Goal: Information Seeking & Learning: Check status

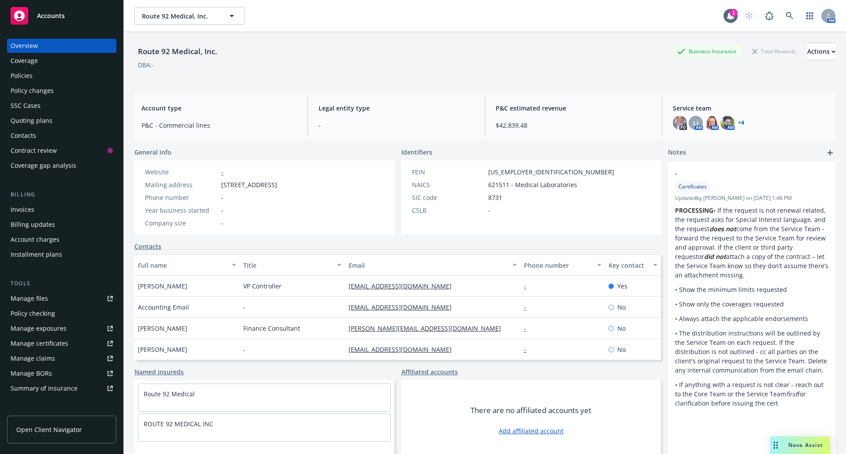
click at [786, 444] on div "Nova Assist" at bounding box center [806, 445] width 49 height 7
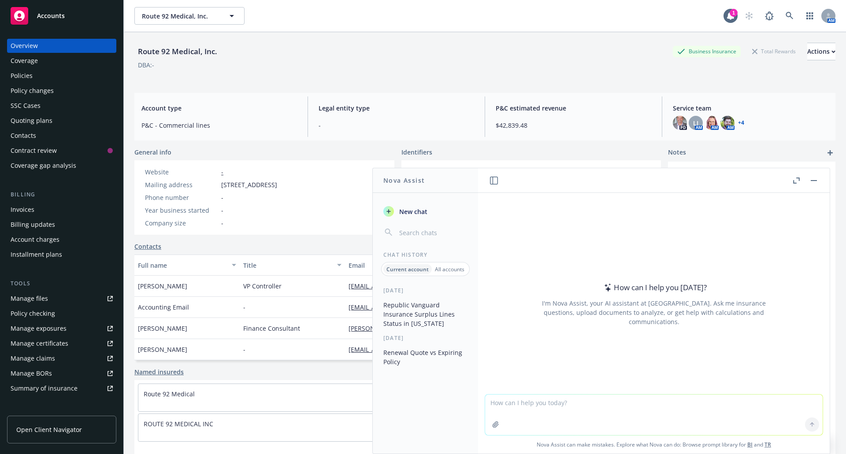
click at [771, 437] on button "Nova Assist" at bounding box center [801, 446] width 60 height 18
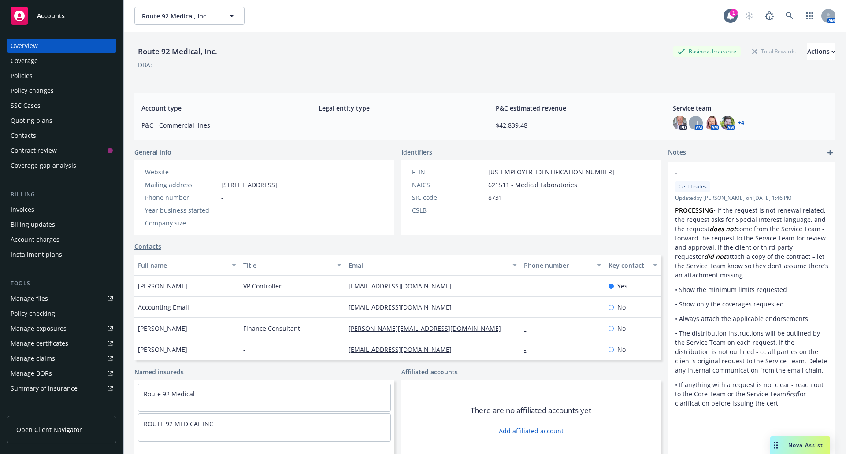
click at [804, 450] on div "Nova Assist" at bounding box center [801, 446] width 60 height 18
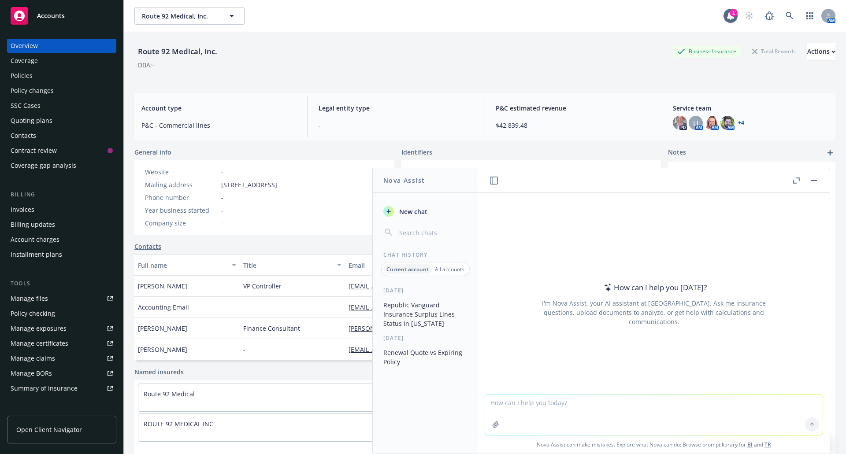
click at [638, 420] on textarea at bounding box center [654, 415] width 338 height 41
type textarea "what is your favorite color?"
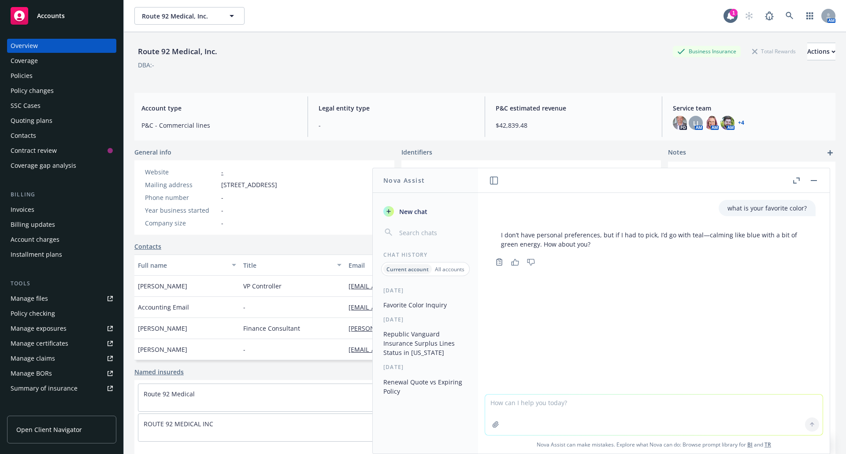
click at [476, 357] on div "Republic Vanguard Insurance Surplus Lines Status in [US_STATE]" at bounding box center [425, 343] width 105 height 33
click at [540, 402] on textarea at bounding box center [654, 415] width 338 height 41
type textarea "my favorite color is purple :)"
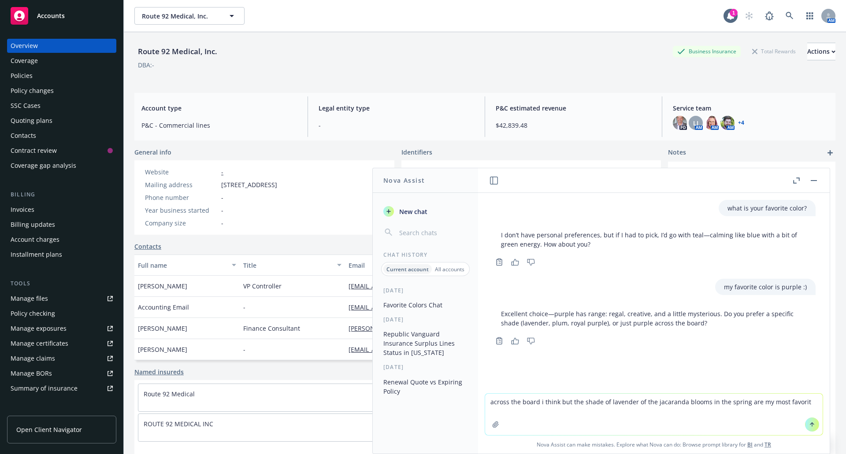
type textarea "across the board i think but the shade of lavender of the jacaranda blooms in t…"
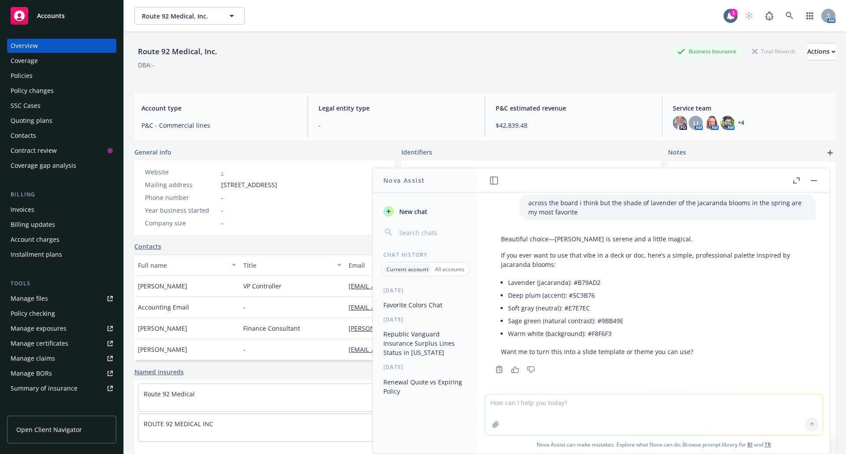
scroll to position [166, 0]
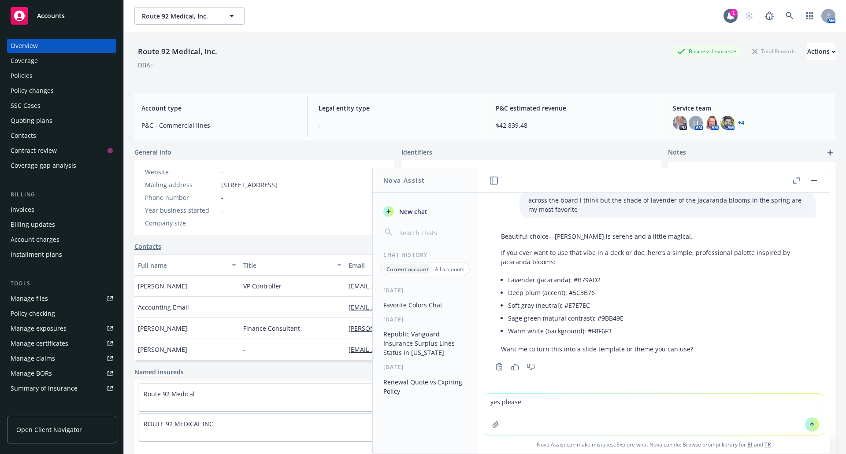
type textarea "yes please!"
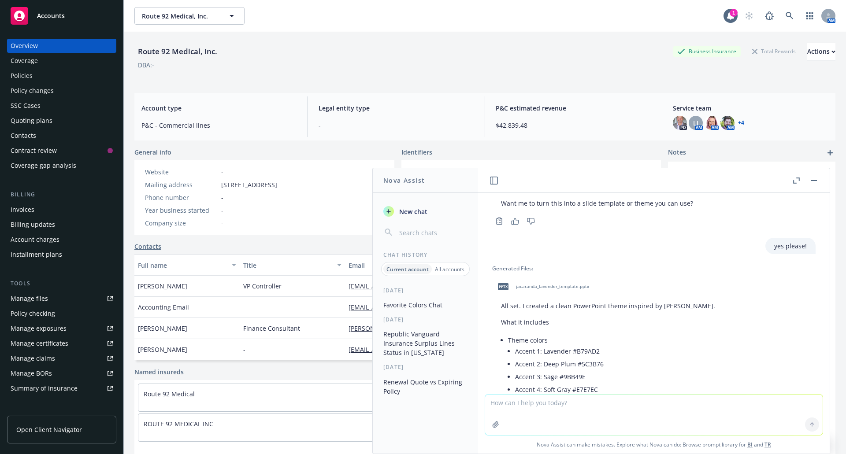
scroll to position [300, 0]
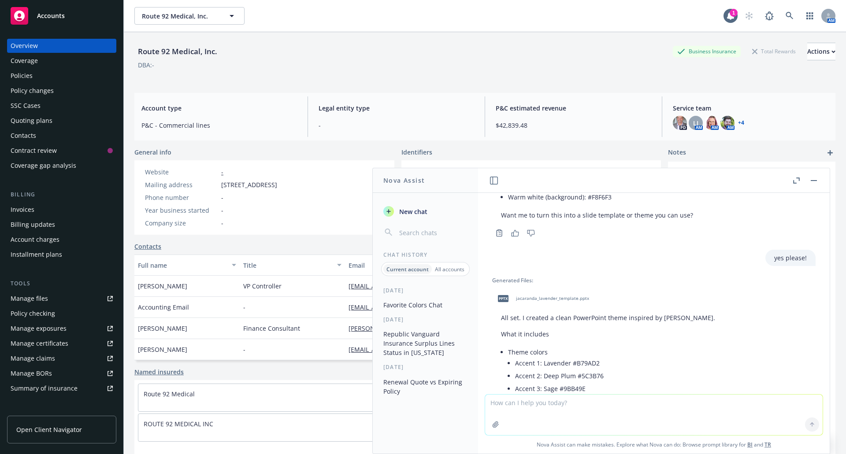
click at [562, 296] on span "jacaranda_lavender_template.pptx" at bounding box center [552, 299] width 73 height 6
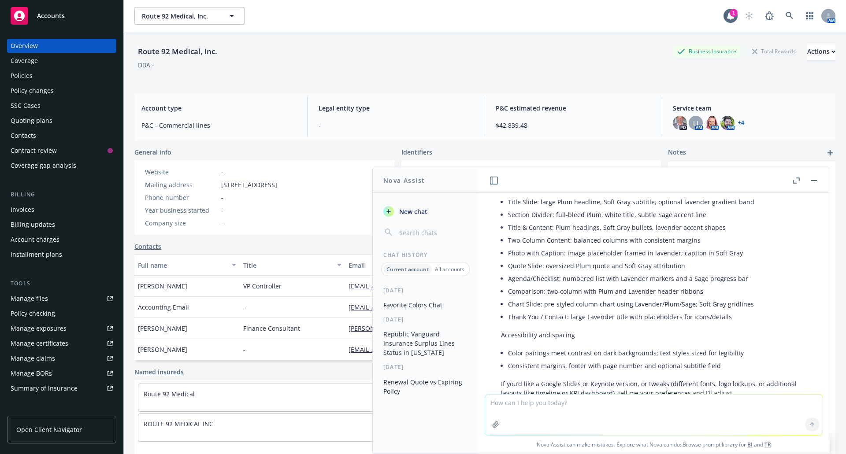
scroll to position [696, 0]
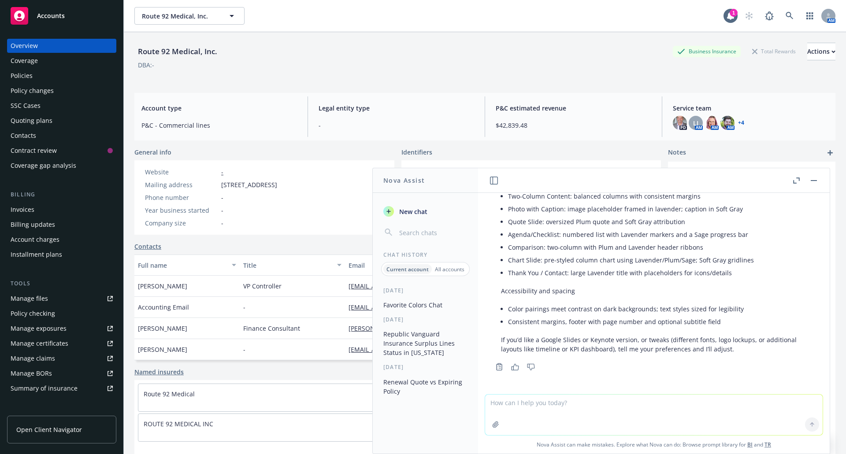
click at [609, 413] on textarea at bounding box center [654, 415] width 338 height 41
type textarea "thank you!"
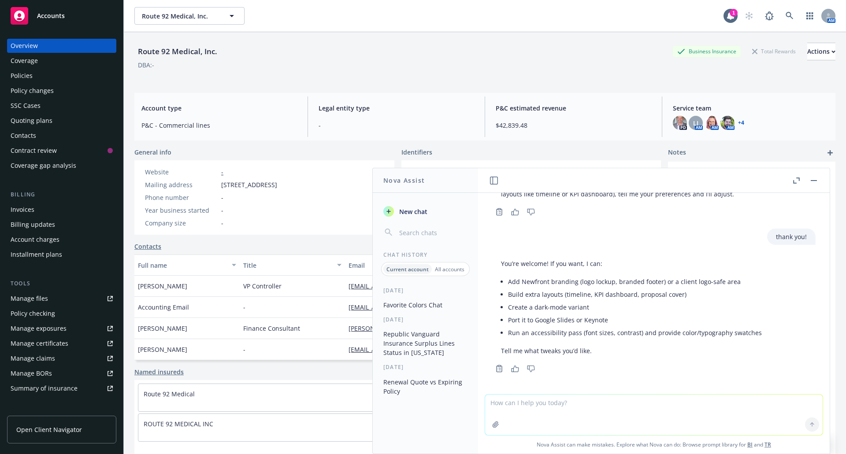
scroll to position [853, 0]
click at [786, 15] on icon at bounding box center [789, 15] width 7 height 7
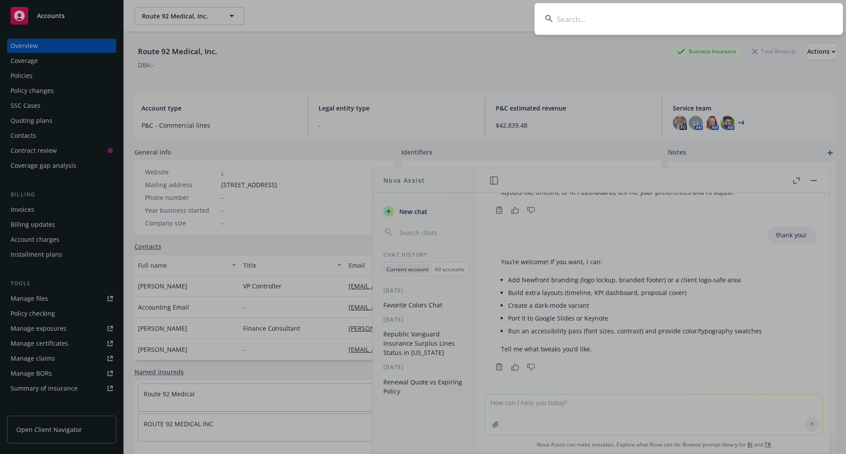
type input "u"
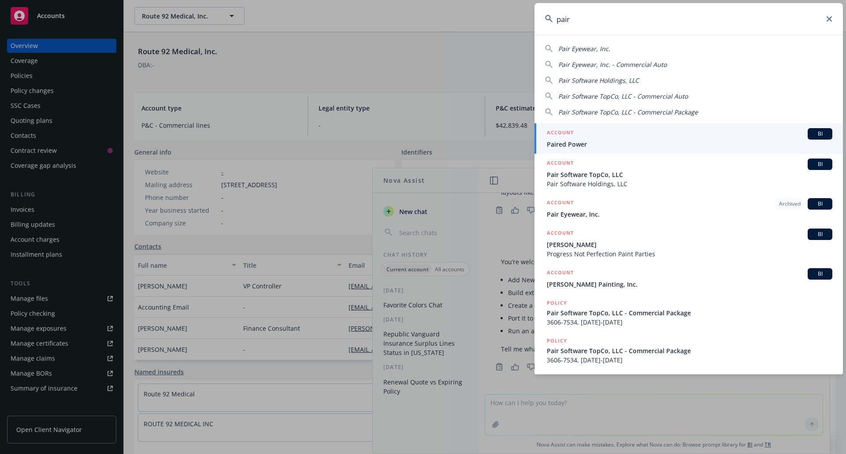
type input "pairs"
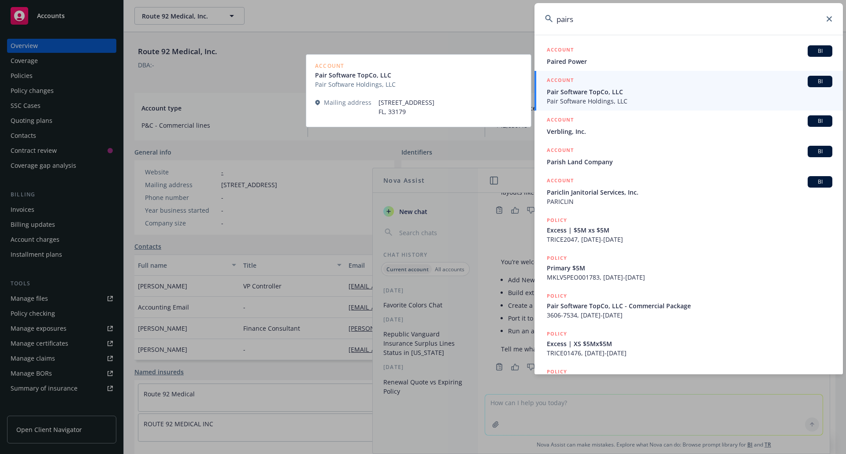
click at [682, 94] on span "Pair Software TopCo, LLC" at bounding box center [690, 91] width 286 height 9
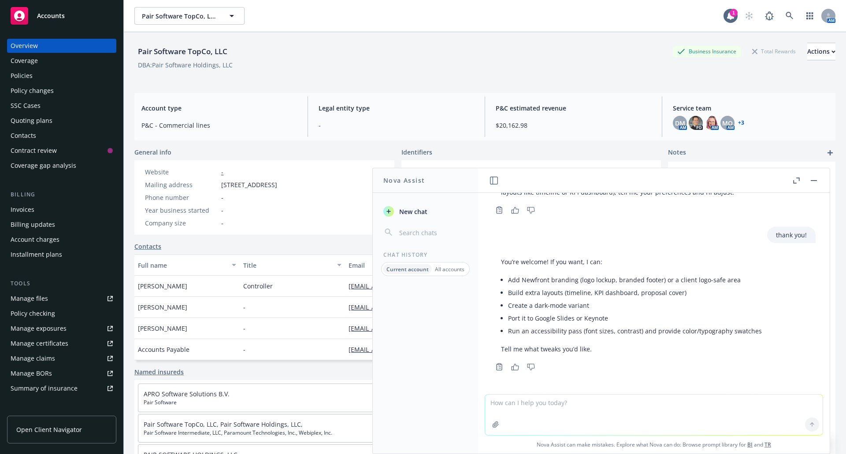
click at [816, 182] on button "button" at bounding box center [814, 180] width 11 height 11
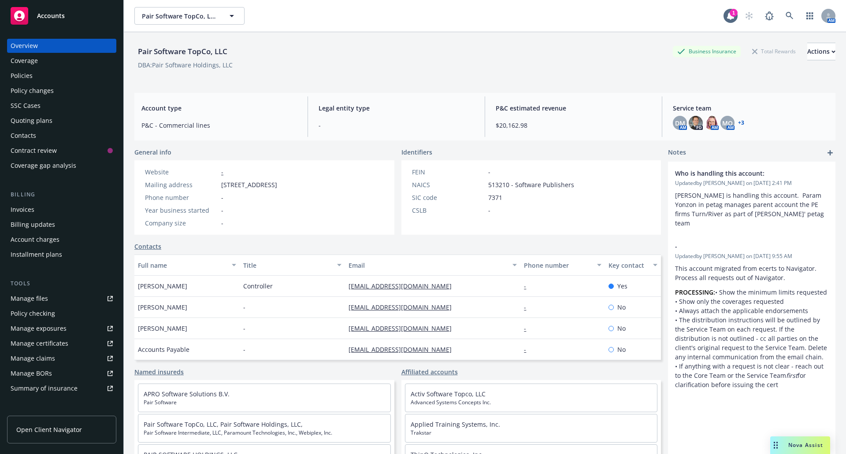
click at [49, 359] on div "Manage claims" at bounding box center [33, 359] width 45 height 14
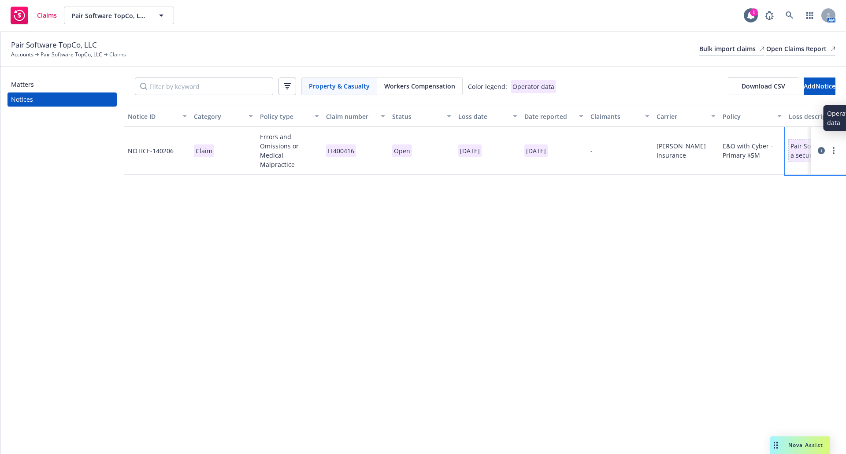
click at [798, 148] on div "Pair Software reportedly detected a security incident involving their remote ac…" at bounding box center [841, 150] width 100 height 19
click at [217, 149] on div "Claim" at bounding box center [223, 151] width 66 height 48
click at [833, 147] on icon "more" at bounding box center [834, 150] width 2 height 7
click at [820, 147] on icon at bounding box center [821, 150] width 7 height 7
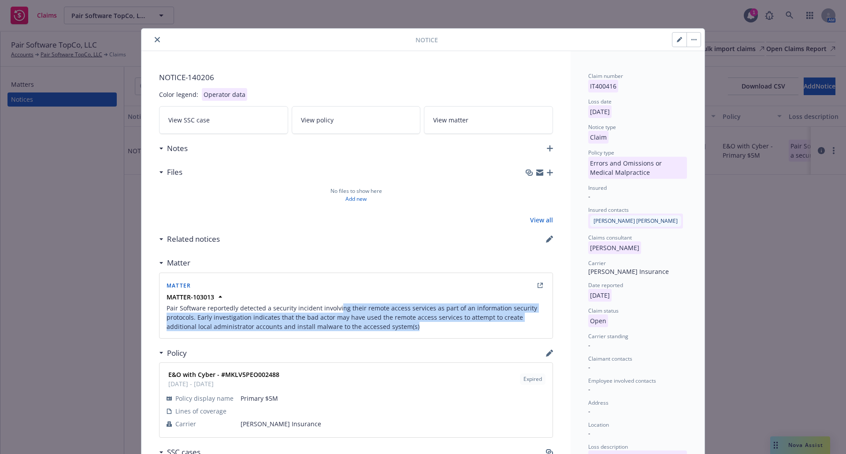
drag, startPoint x: 356, startPoint y: 308, endPoint x: 521, endPoint y: 328, distance: 166.9
click at [521, 328] on span "Pair Software reportedly detected a security incident involving their remote ac…" at bounding box center [356, 318] width 379 height 28
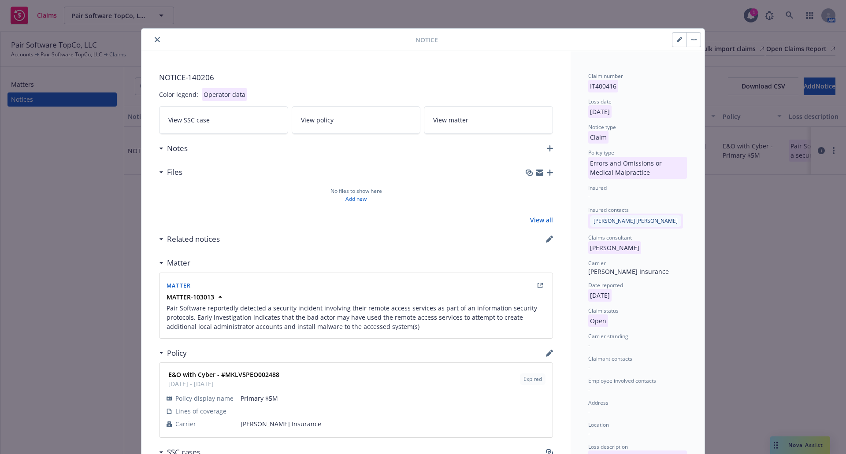
click at [78, 275] on div "Notice NOTICE- 140206 Color legend: Operator data View SSC case View policy Vie…" at bounding box center [423, 227] width 846 height 454
